Goal: Information Seeking & Learning: Learn about a topic

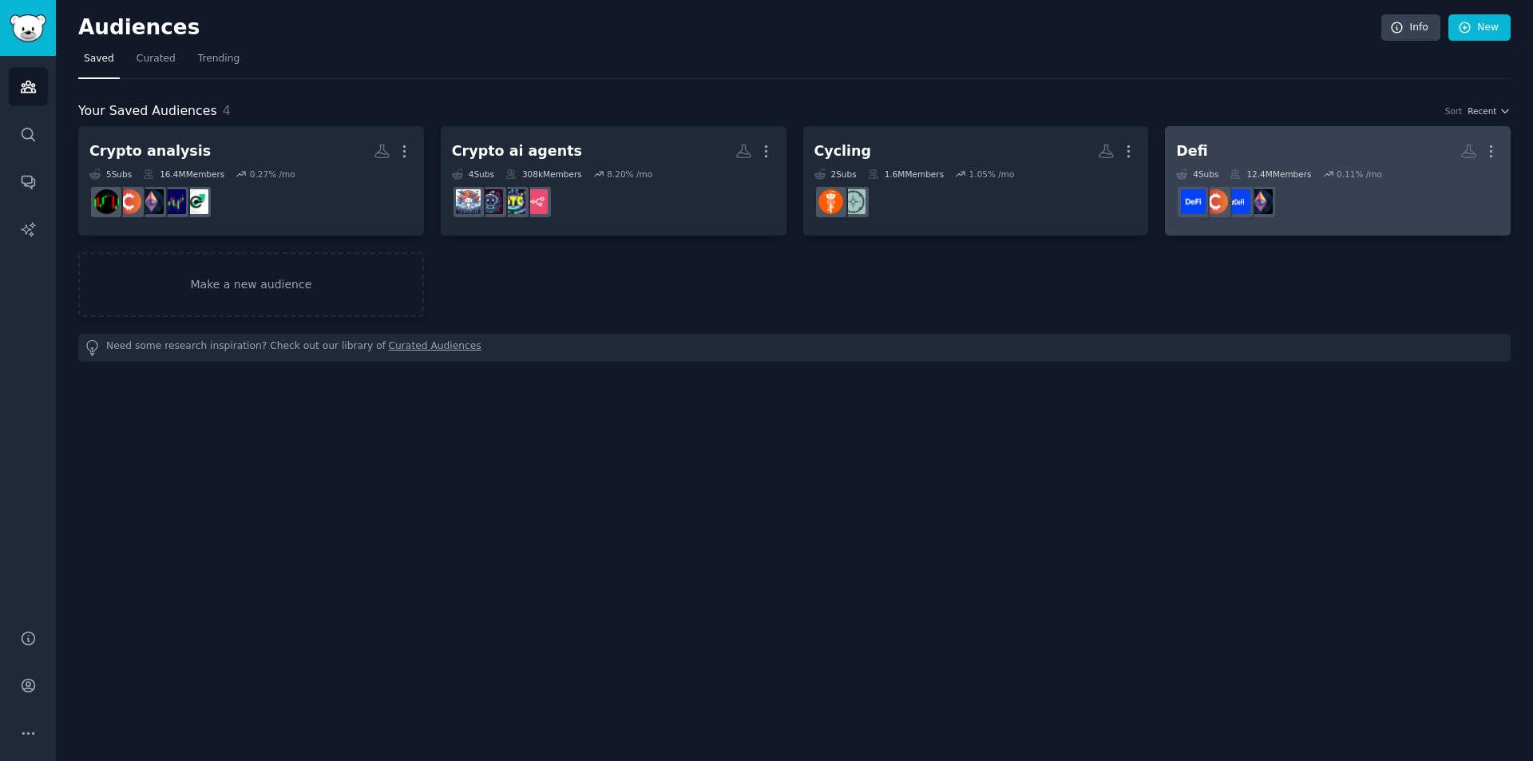
click at [1338, 161] on h2 "Defi More" at bounding box center [1337, 151] width 323 height 28
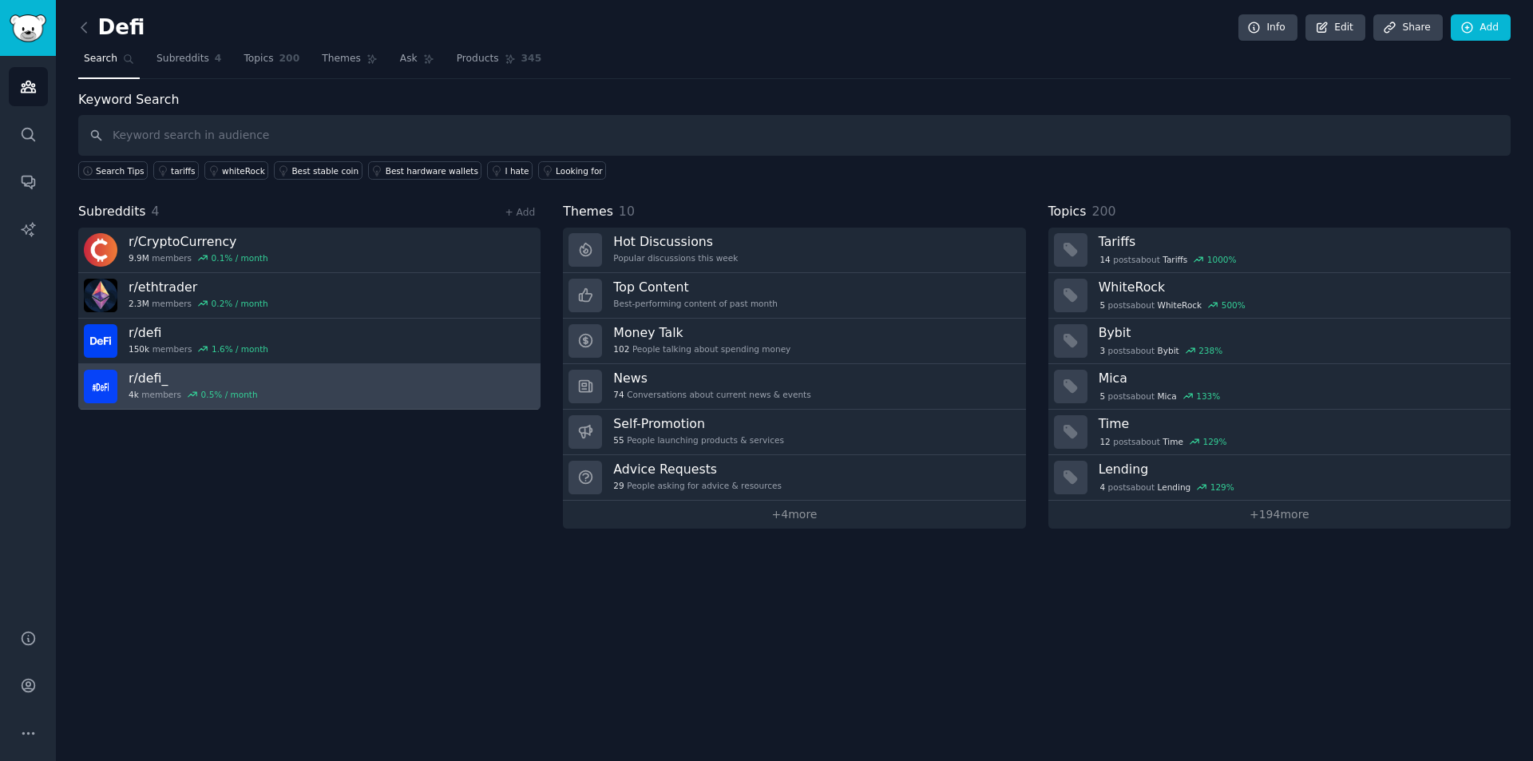
click at [335, 381] on link "r/ defi_ 4k members 0.5 % / month" at bounding box center [309, 387] width 462 height 46
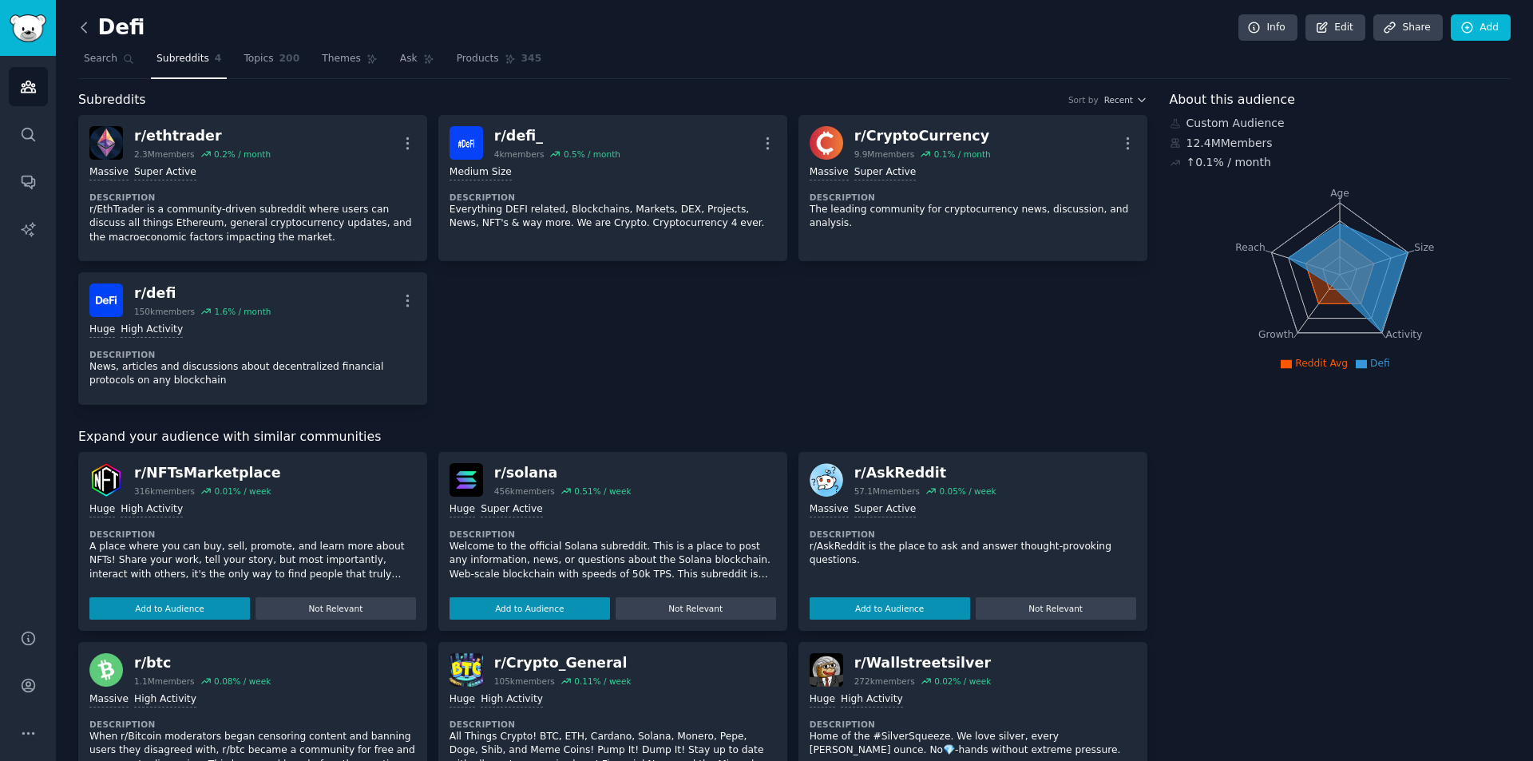
click at [82, 26] on icon at bounding box center [83, 27] width 5 height 10
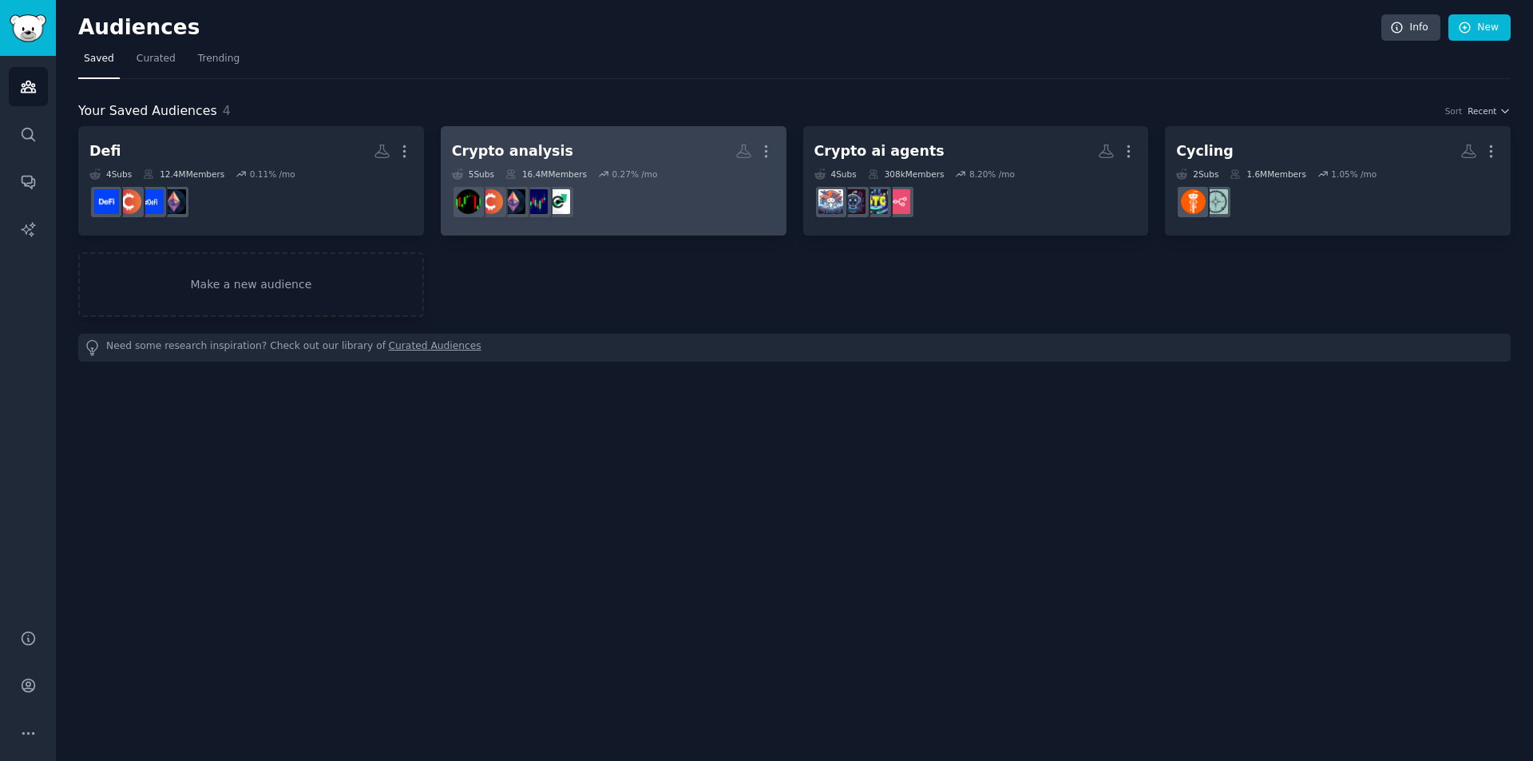
click at [608, 150] on h2 "Crypto analysis More" at bounding box center [613, 151] width 323 height 28
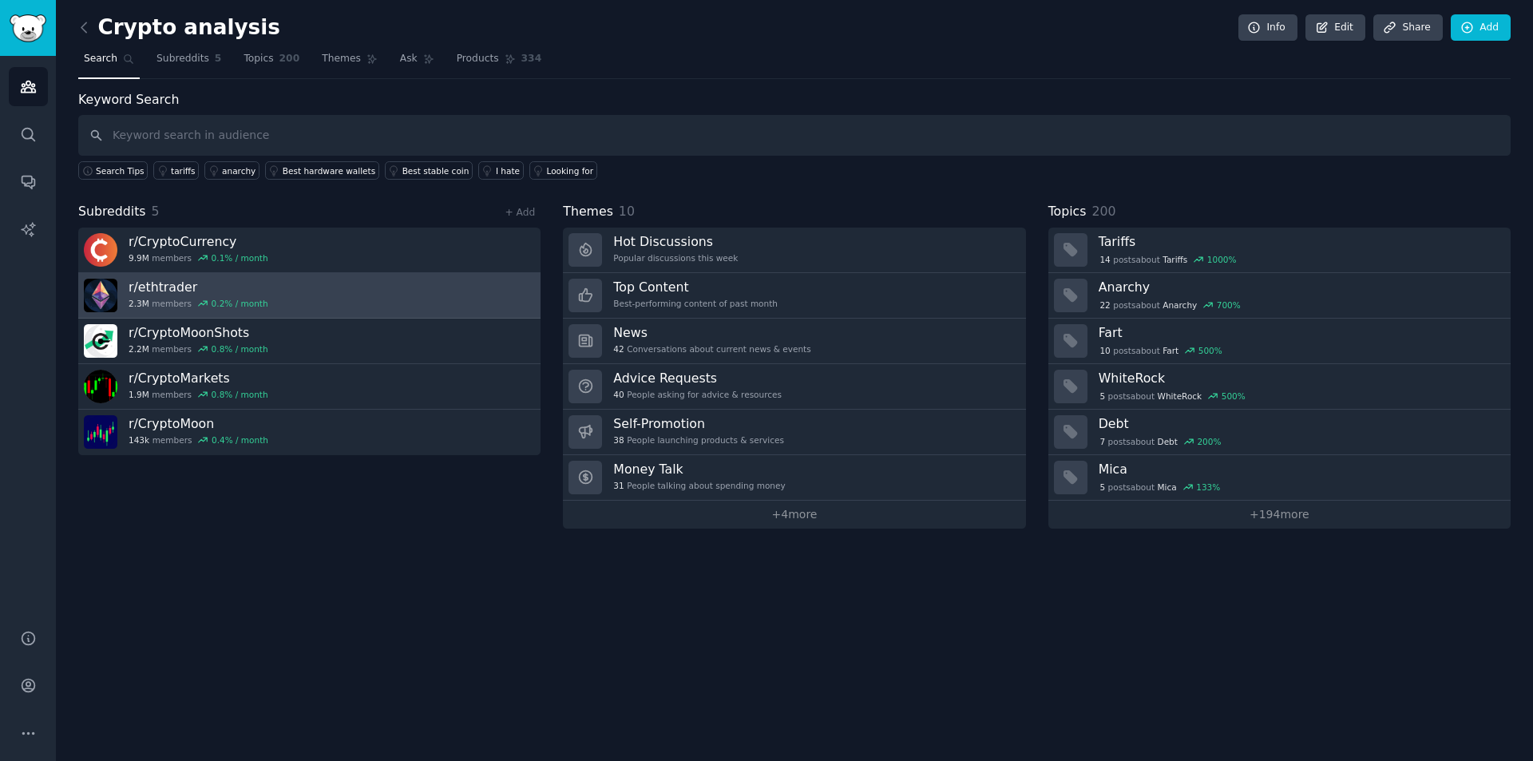
click at [411, 315] on link "r/ ethtrader 2.3M members 0.2 % / month" at bounding box center [309, 296] width 462 height 46
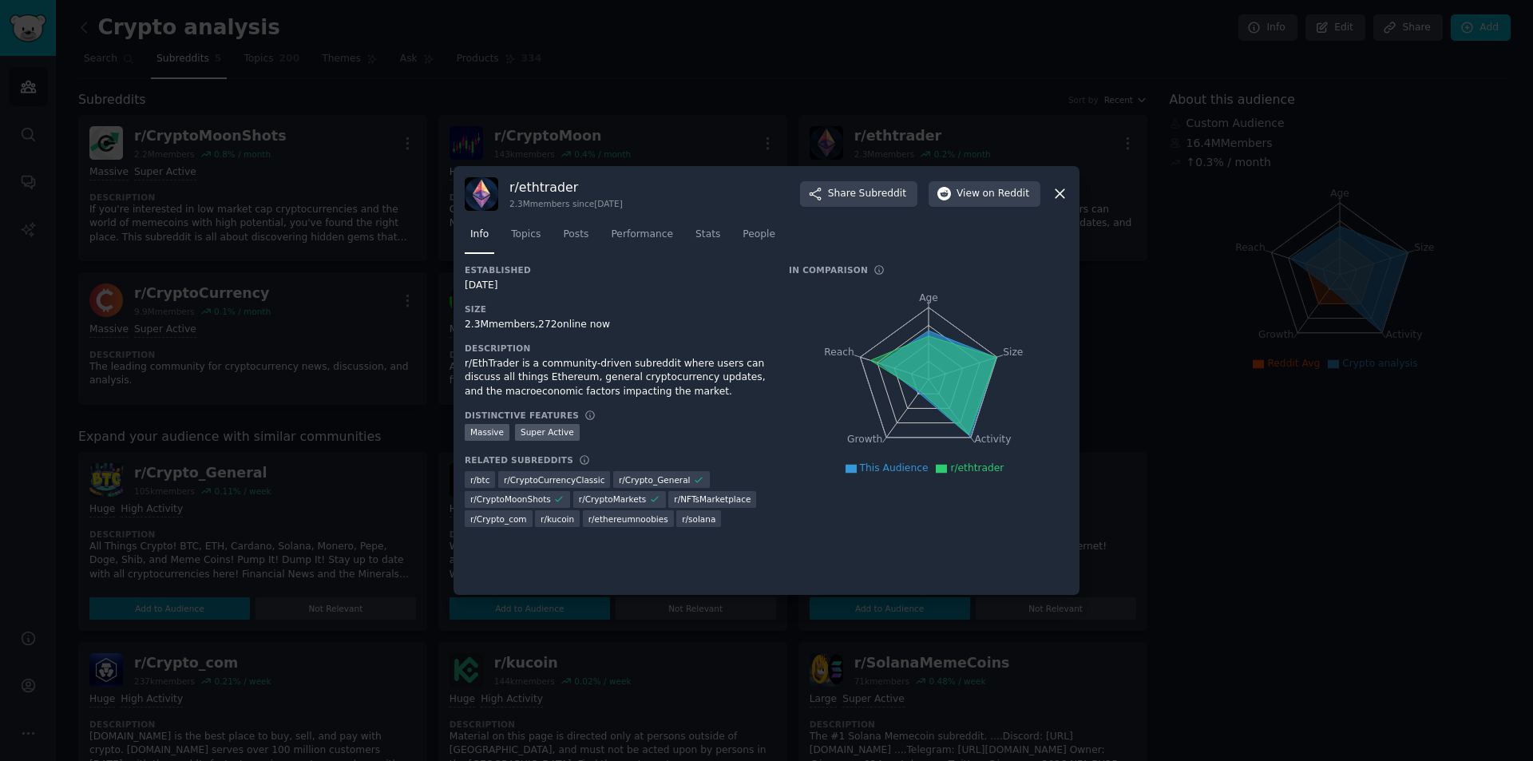
click at [413, 315] on div at bounding box center [766, 380] width 1533 height 761
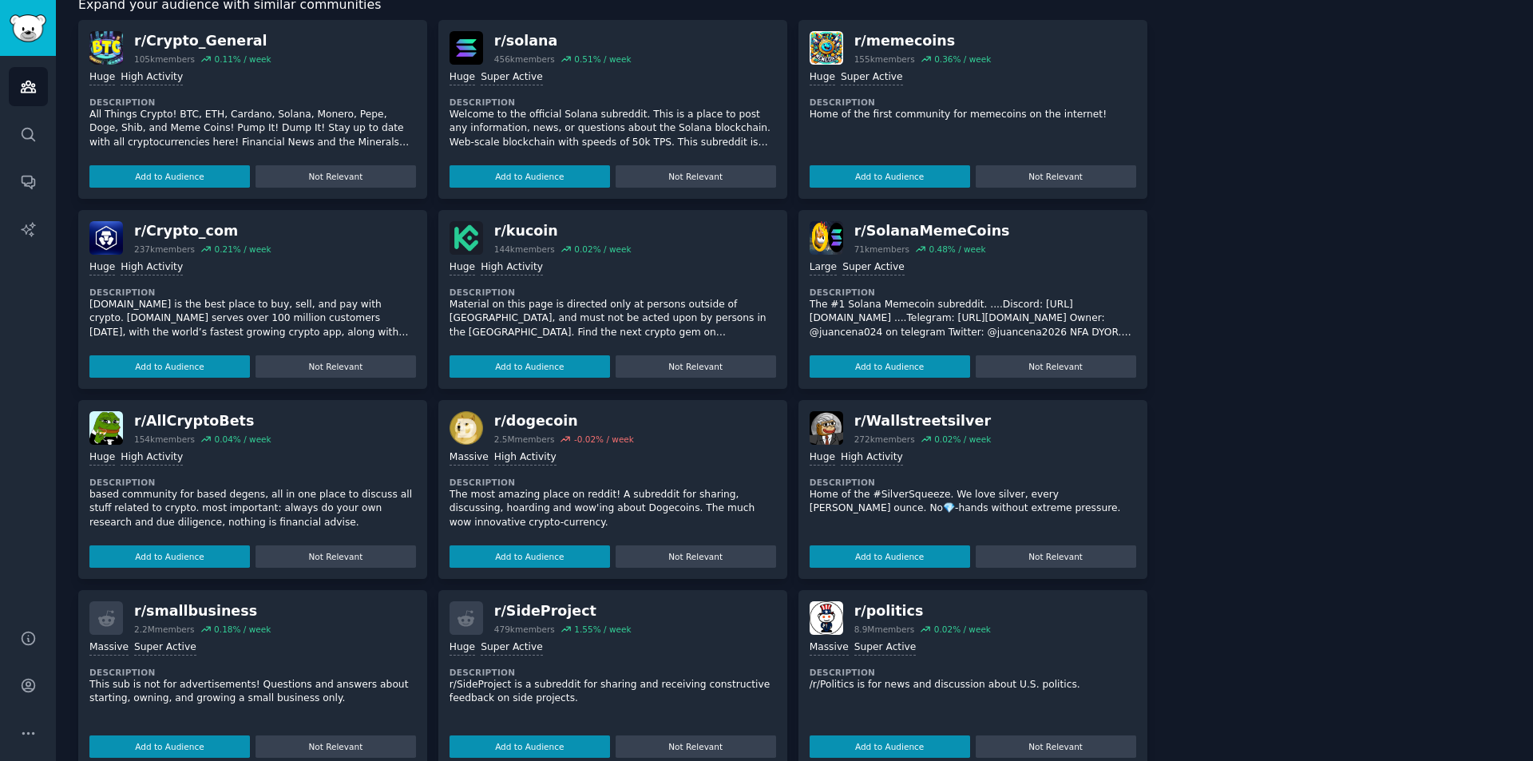
scroll to position [449, 0]
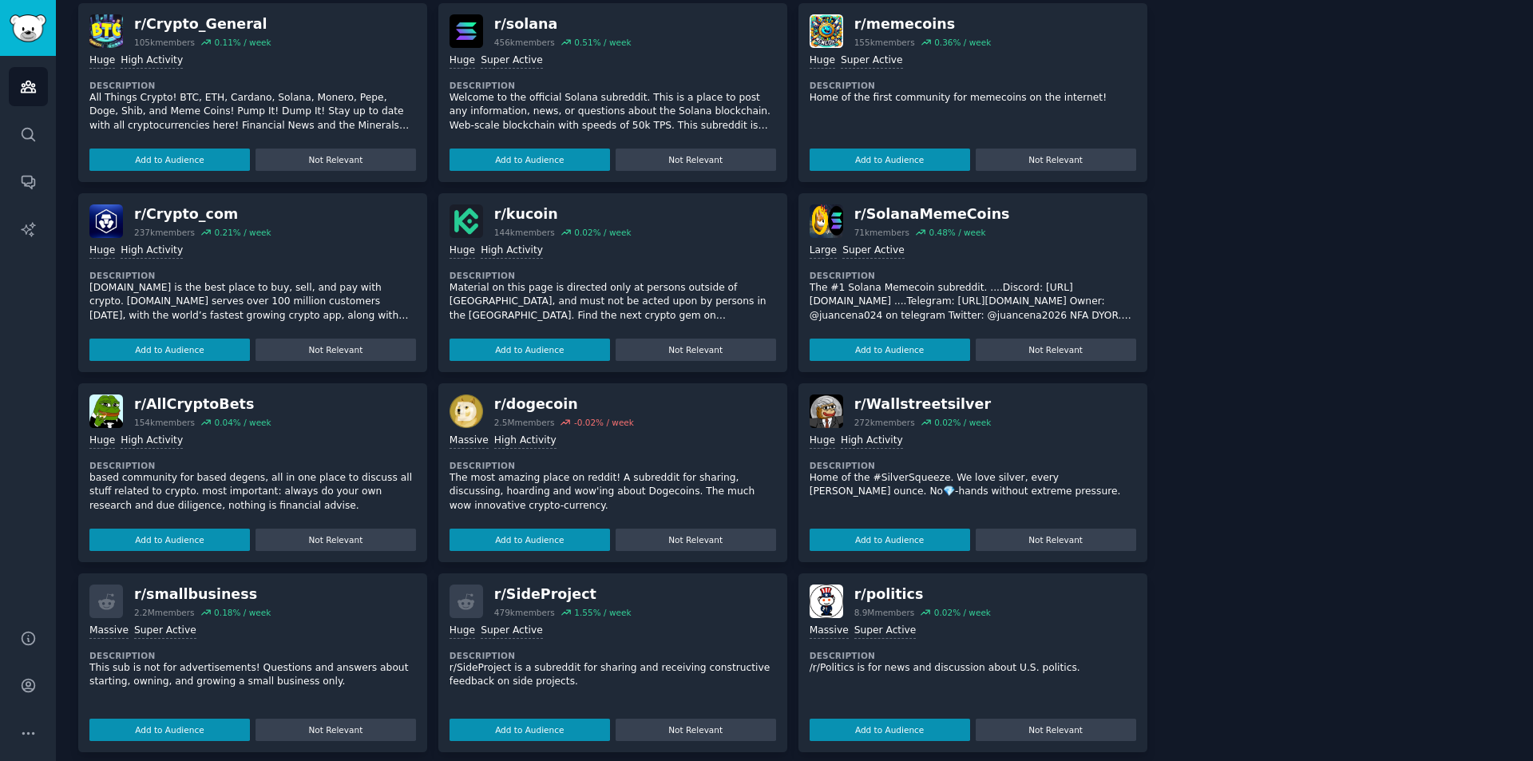
click at [525, 584] on div "r/ SideProject" at bounding box center [562, 594] width 137 height 20
click at [457, 593] on icon at bounding box center [465, 601] width 17 height 17
click at [539, 584] on div "r/ SideProject" at bounding box center [562, 594] width 137 height 20
drag, startPoint x: 578, startPoint y: 580, endPoint x: 504, endPoint y: 582, distance: 74.3
click at [504, 584] on div "r/ SideProject" at bounding box center [562, 594] width 137 height 20
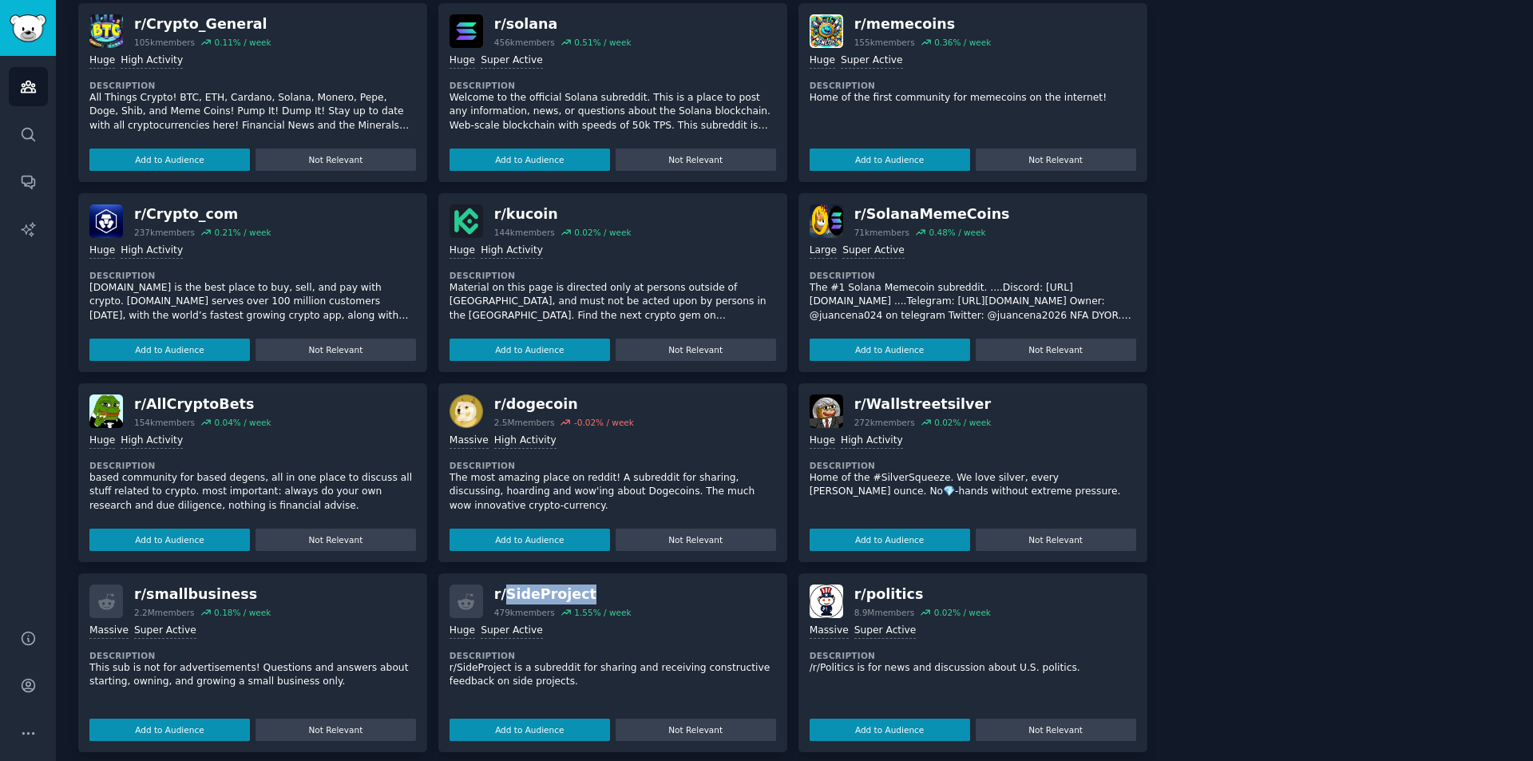
copy div "SideProject"
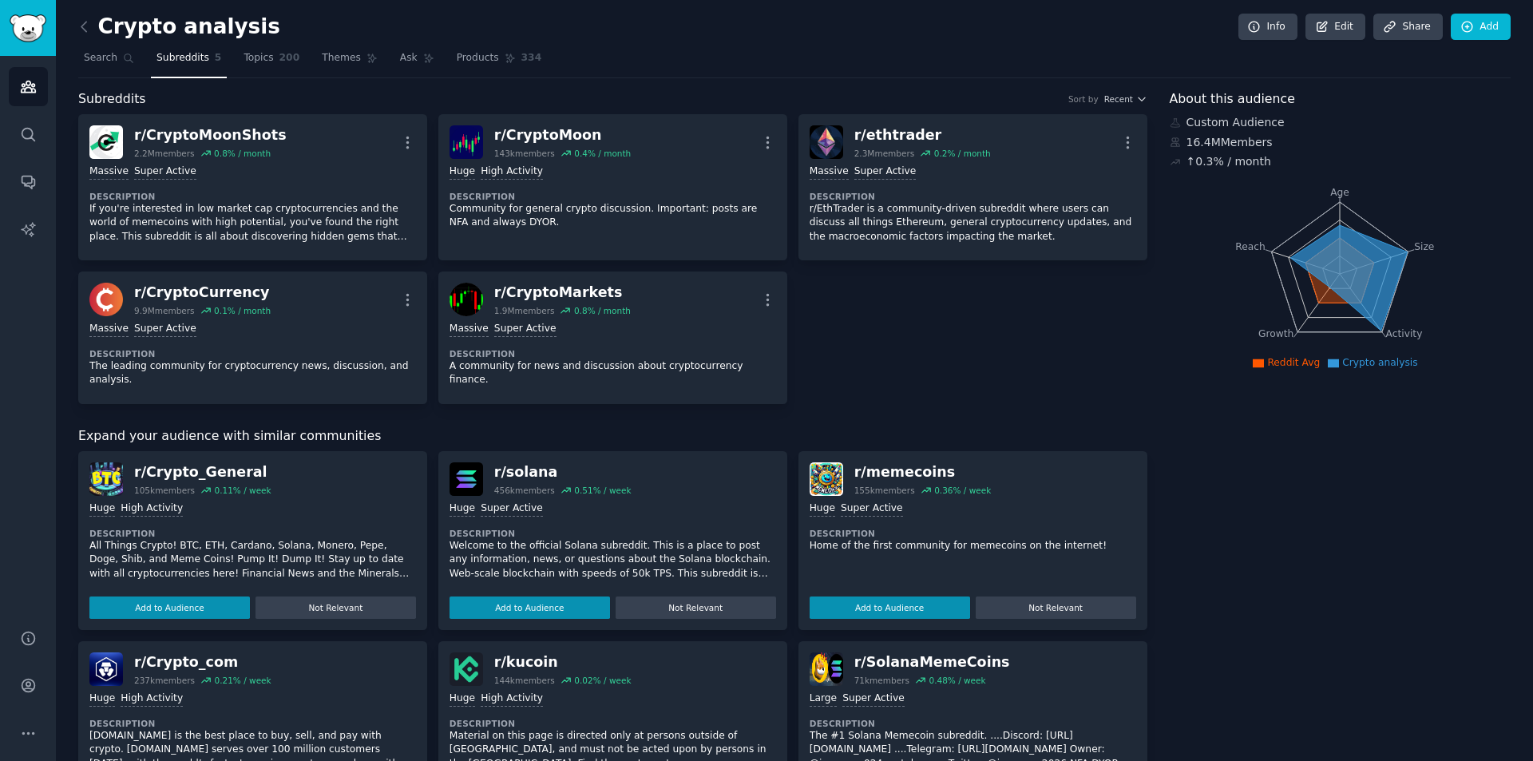
scroll to position [0, 0]
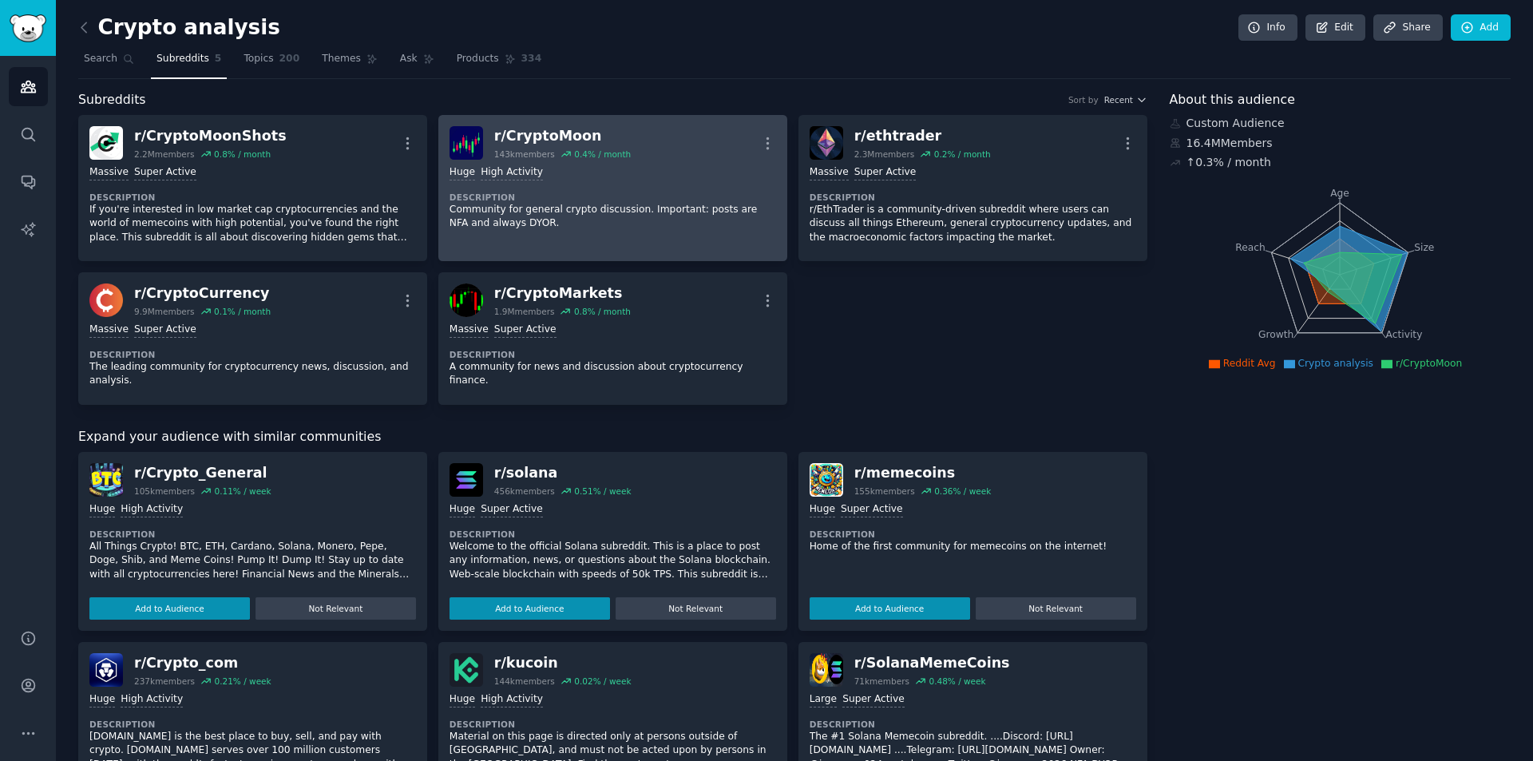
click at [584, 136] on div "r/ CryptoMoon" at bounding box center [562, 136] width 137 height 20
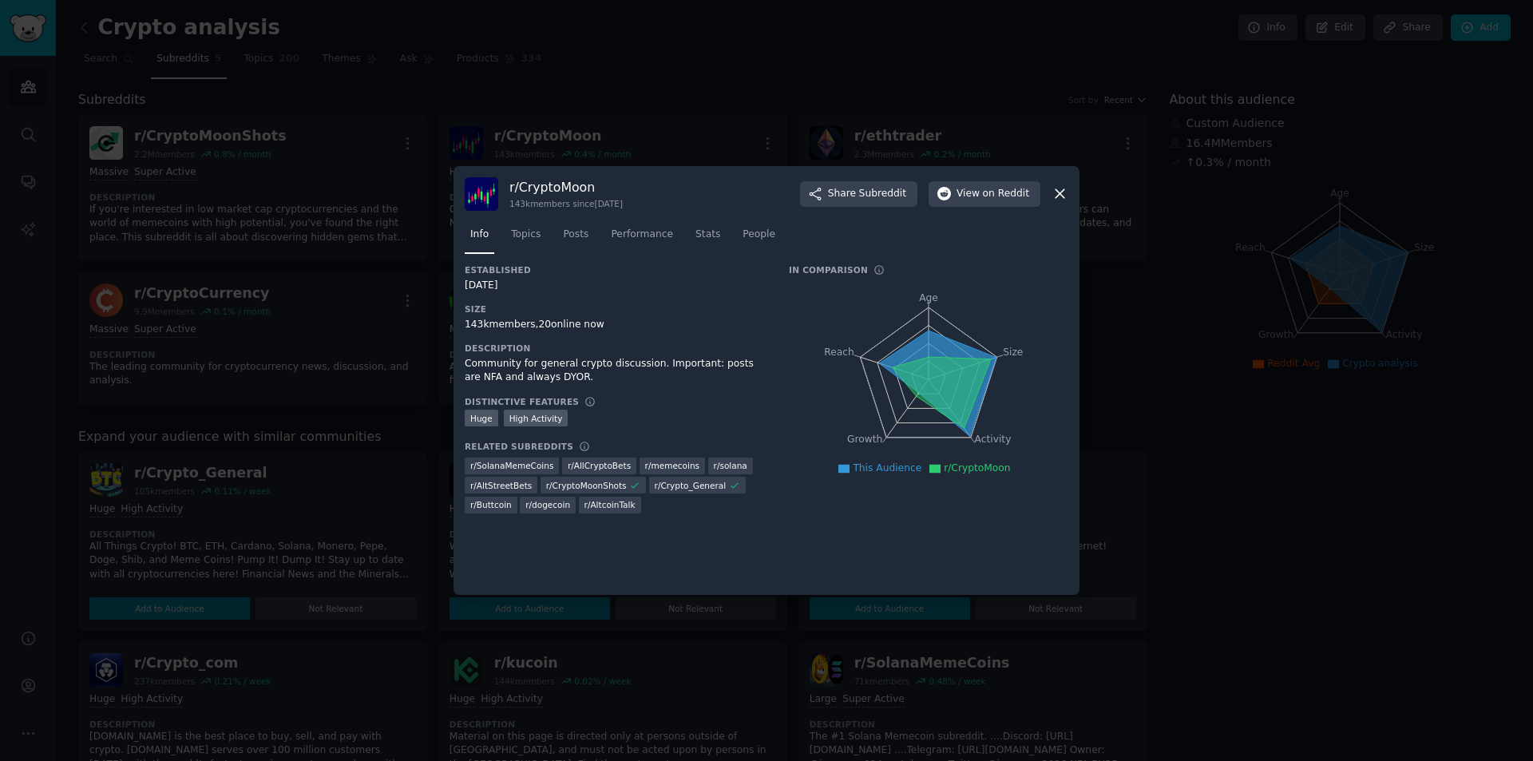
click at [199, 85] on div at bounding box center [766, 380] width 1533 height 761
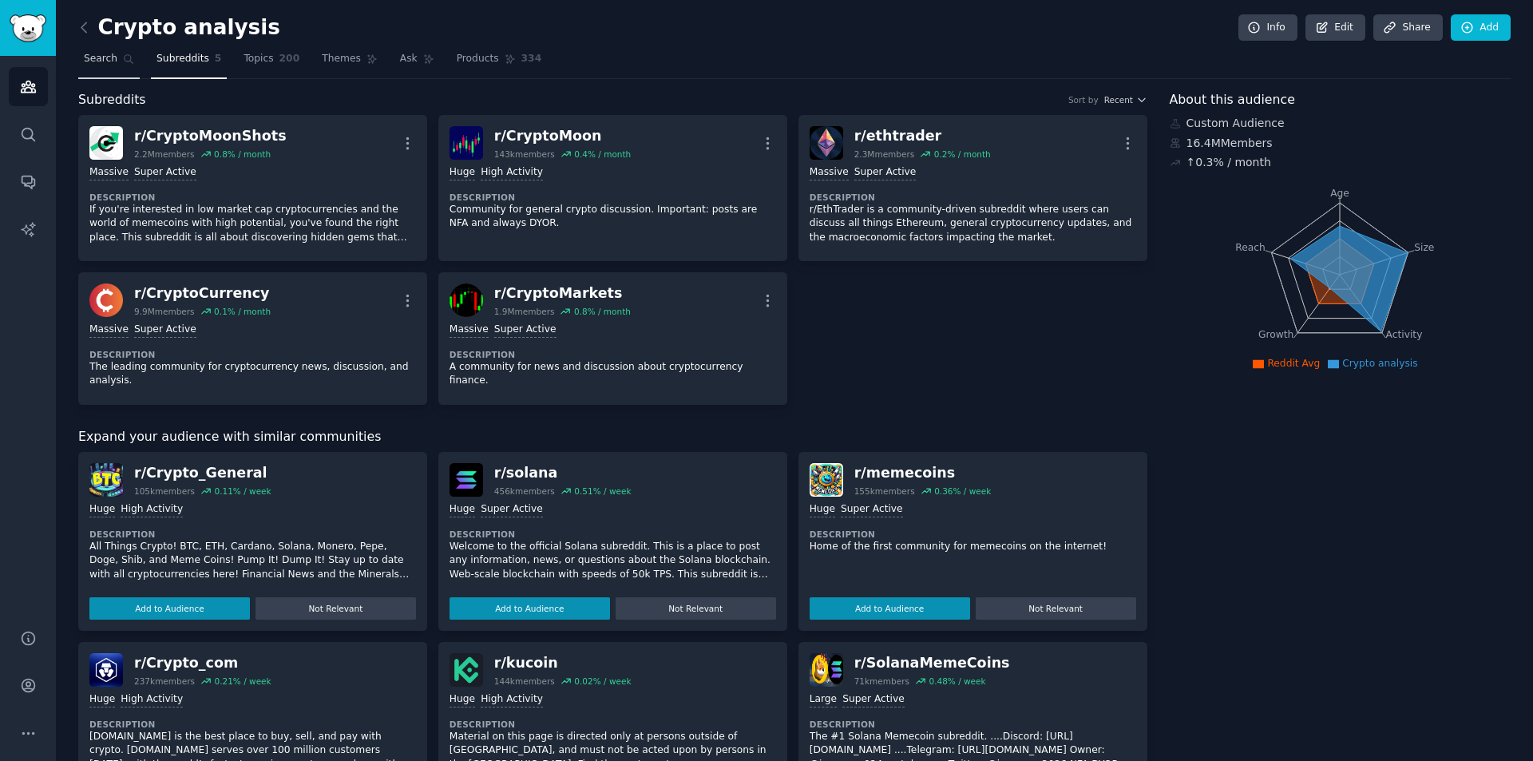
click at [98, 67] on link "Search" at bounding box center [108, 62] width 61 height 33
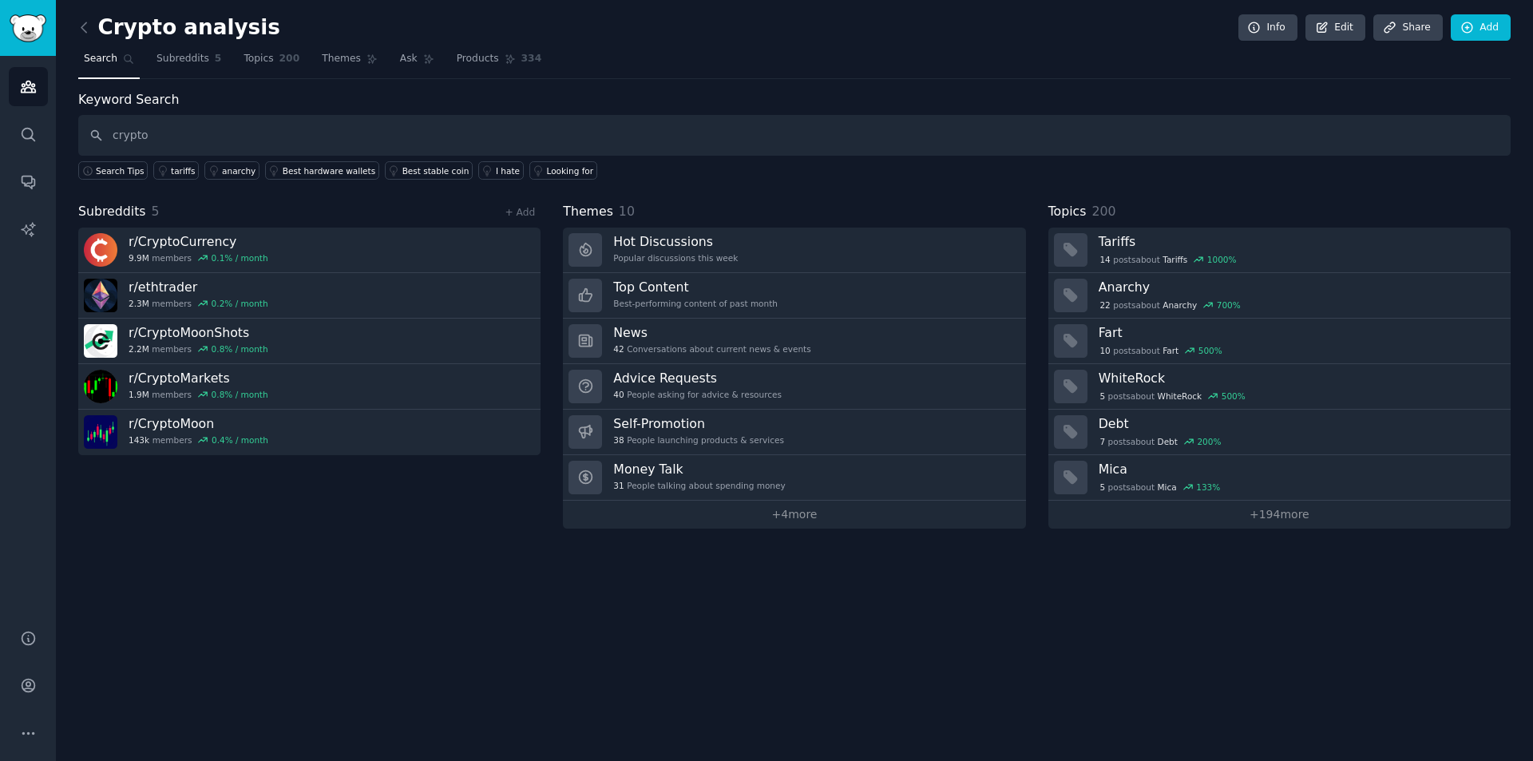
type input "crypto"
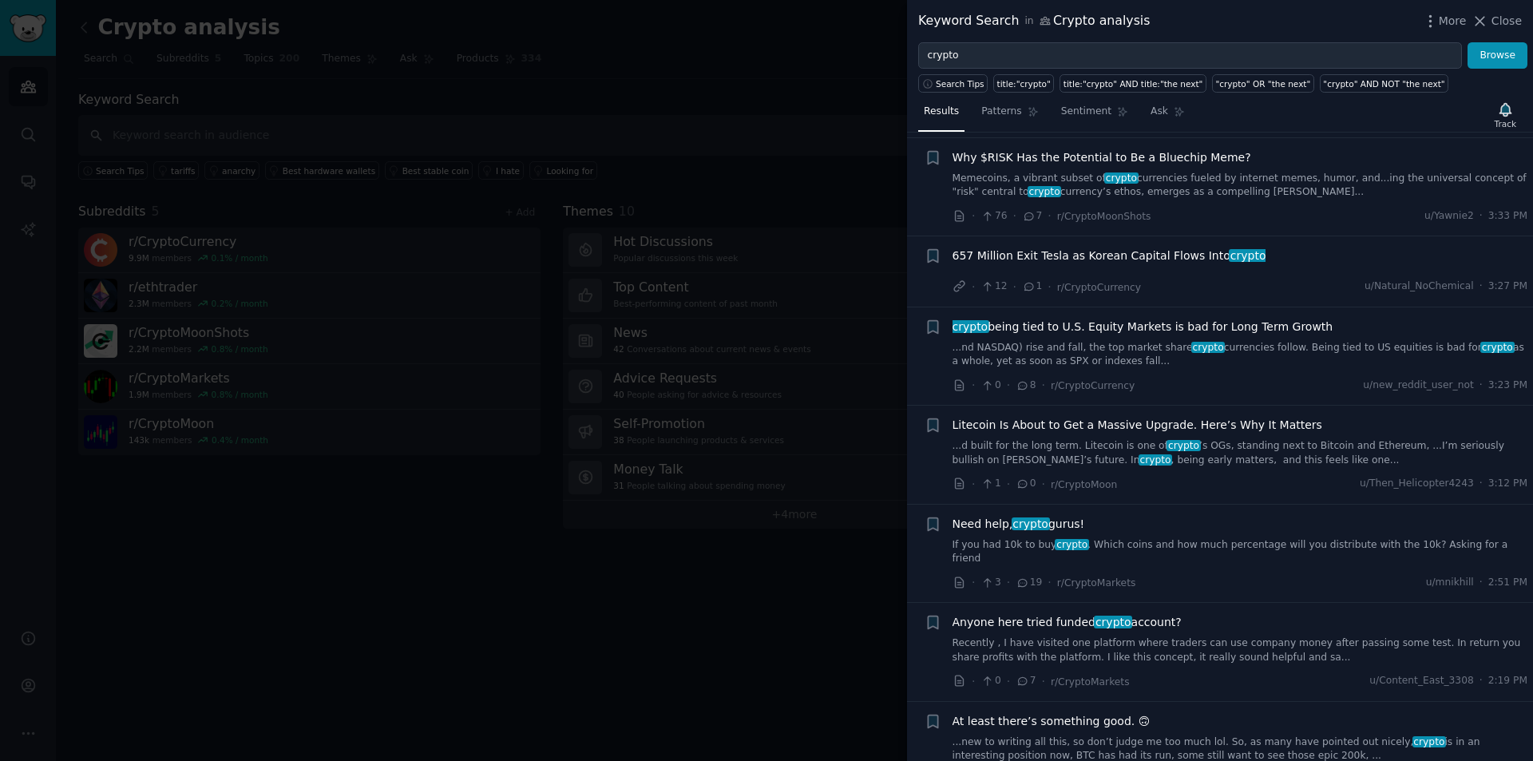
scroll to position [240, 0]
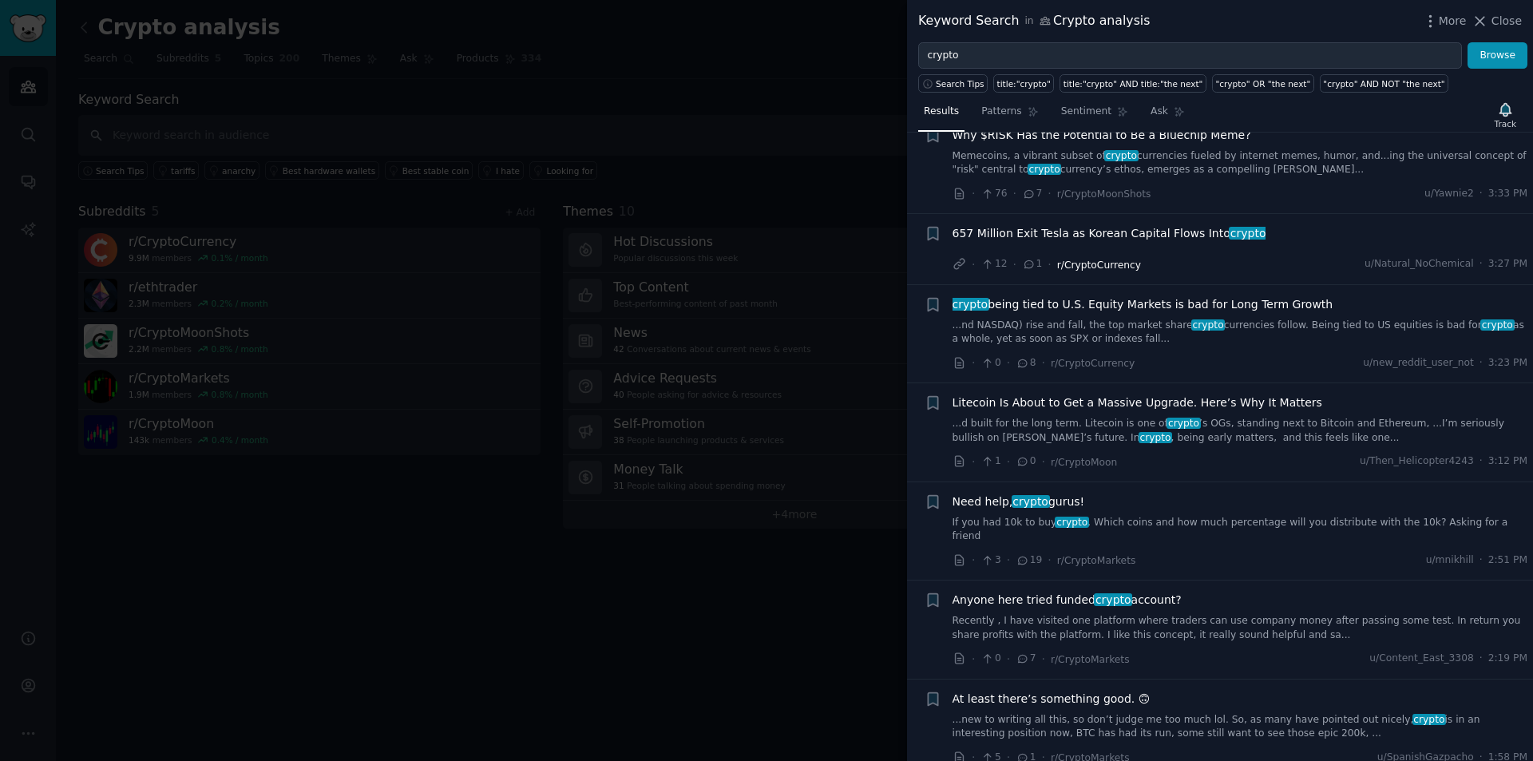
click at [1082, 267] on span "r/CryptoCurrency" at bounding box center [1099, 264] width 84 height 11
click at [1076, 555] on span "r/CryptoMarkets" at bounding box center [1096, 560] width 79 height 11
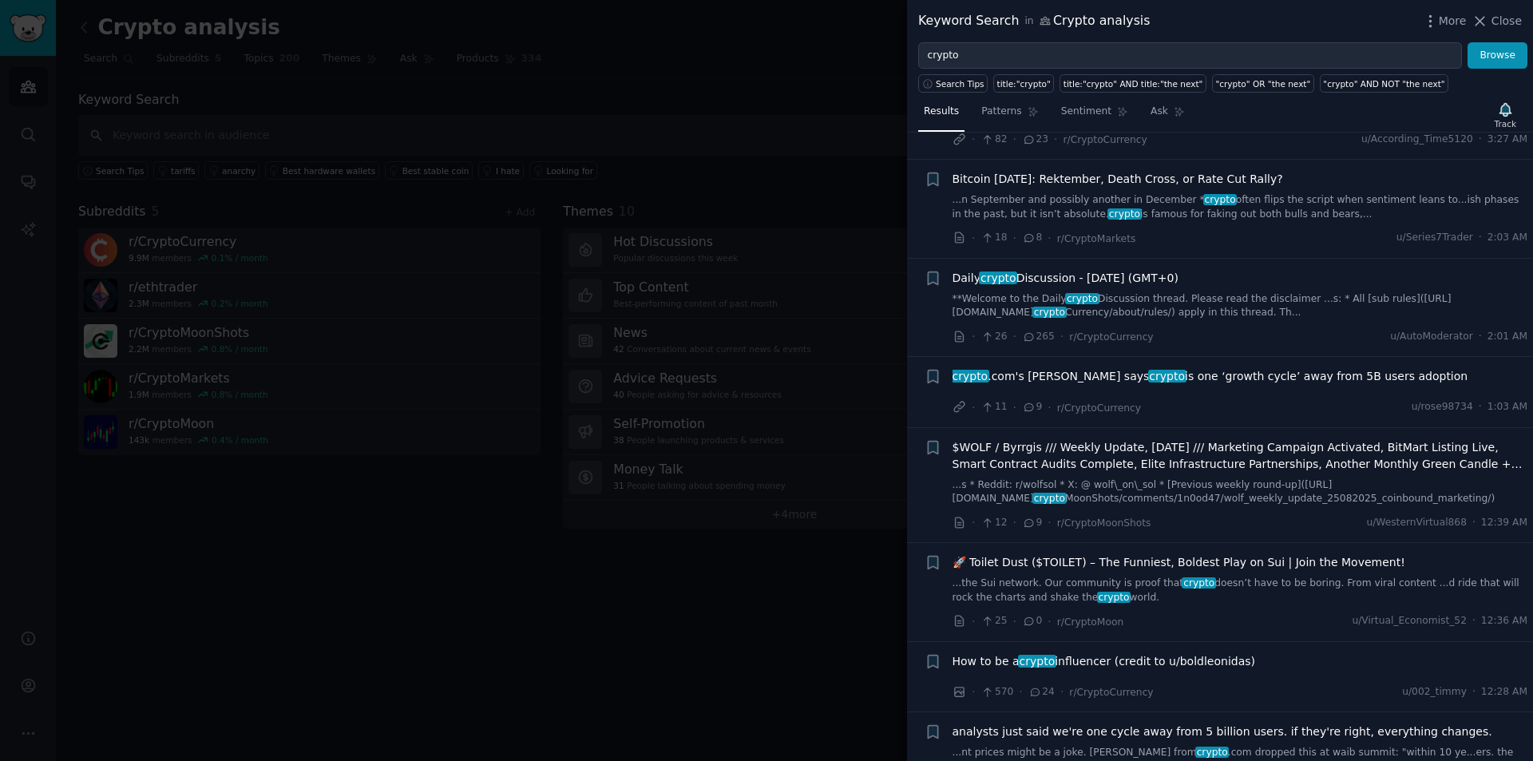
scroll to position [2076, 0]
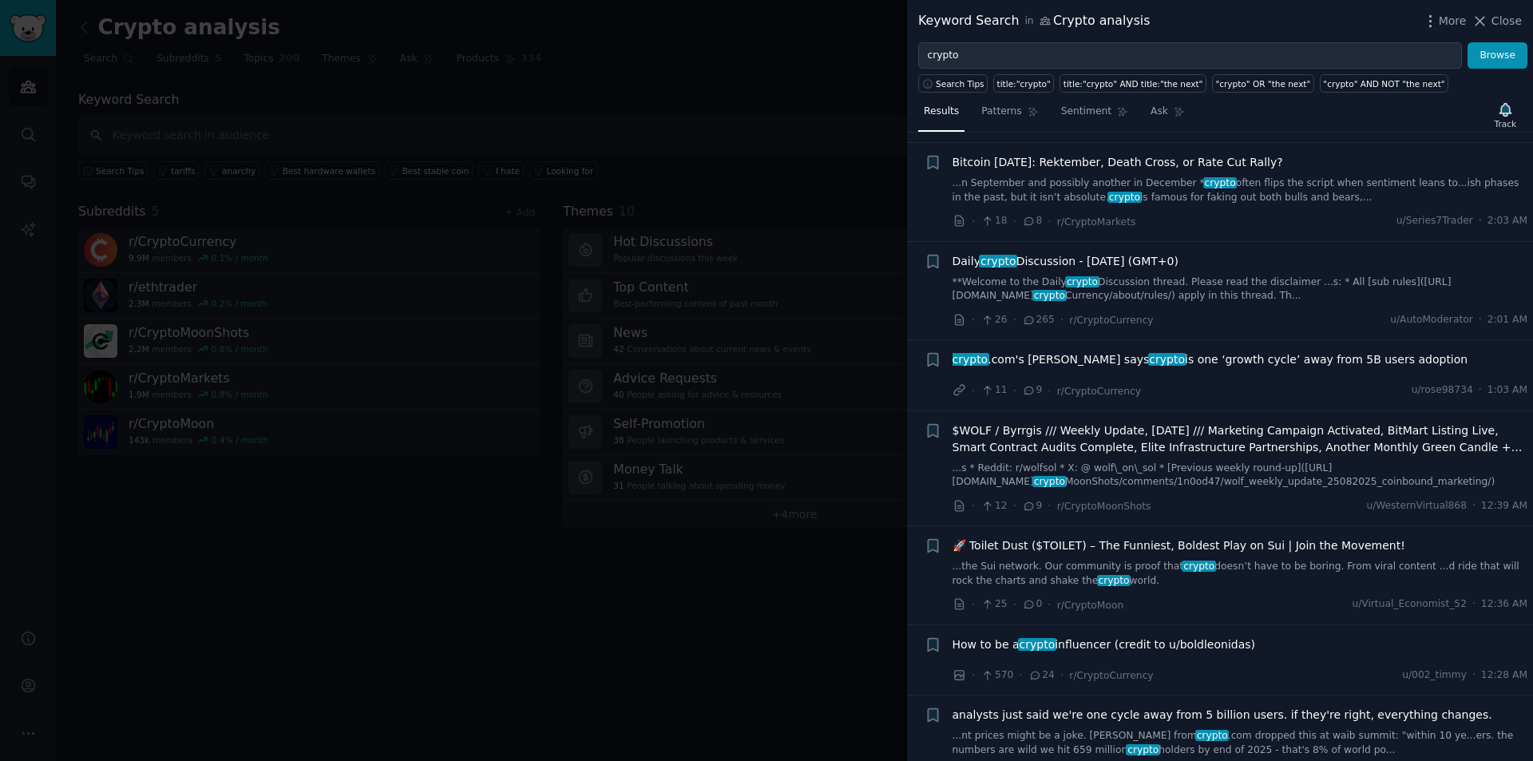
click at [701, 637] on div at bounding box center [766, 380] width 1533 height 761
